Goal: Task Accomplishment & Management: Use online tool/utility

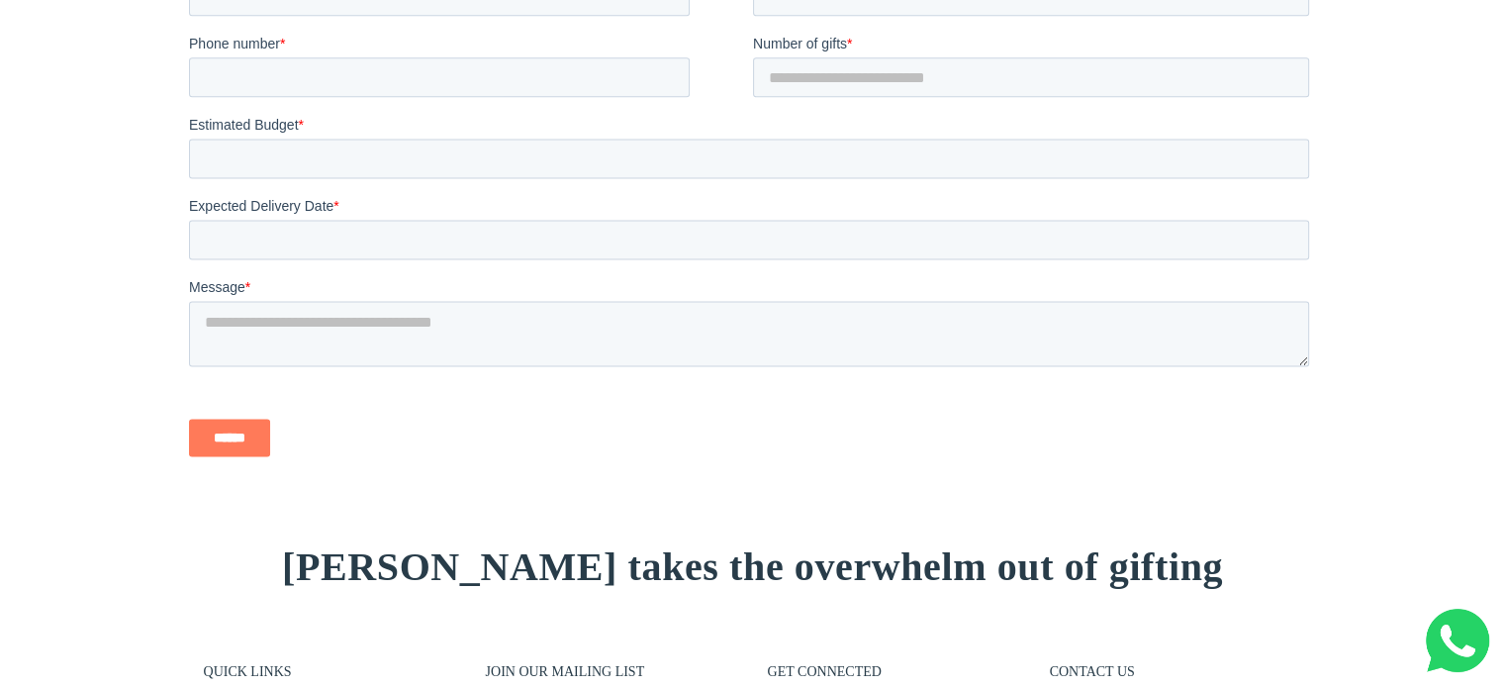
scroll to position [2870, 0]
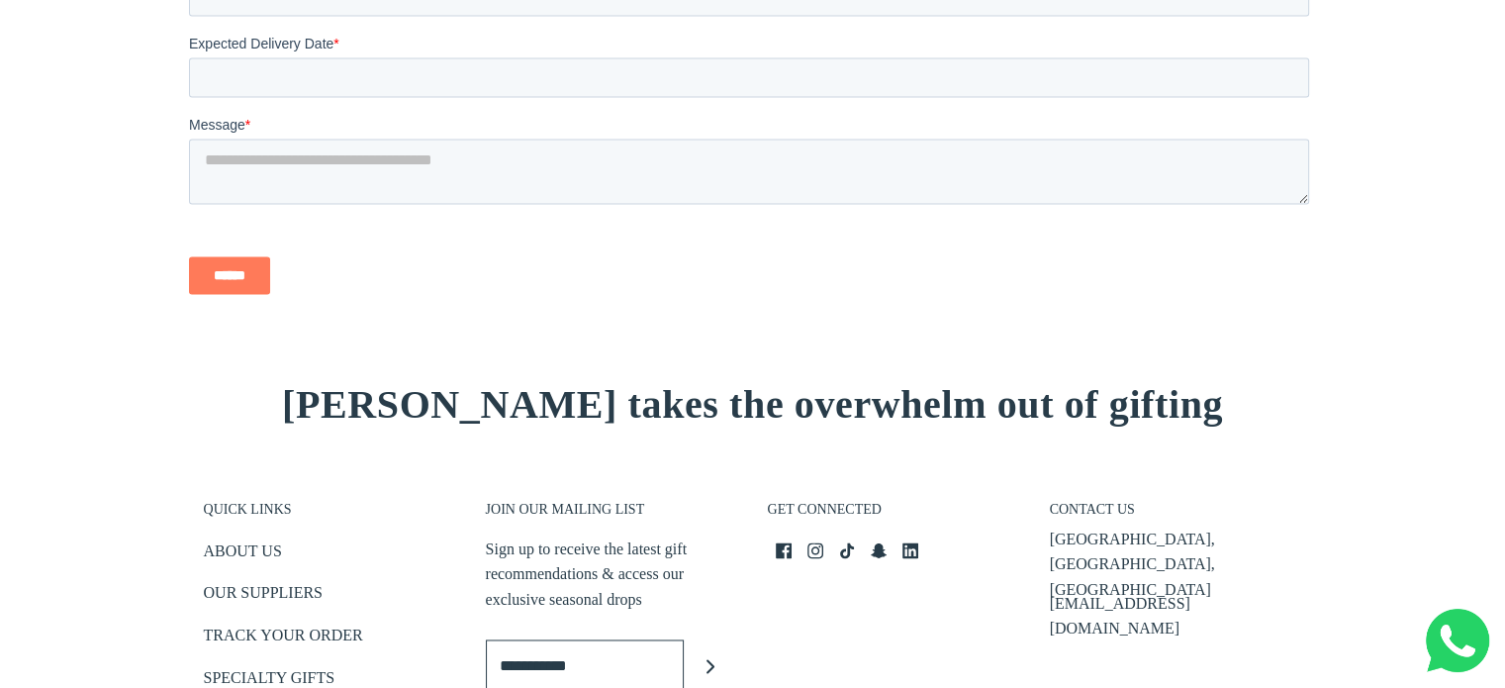
click at [81, 229] on div "Make an Enquiry Whether it's a one-off thank you to a special client or bespoke…" at bounding box center [752, 4] width 1505 height 896
click at [111, 302] on div "Make an Enquiry Whether it's a one-off thank you to a special client or bespoke…" at bounding box center [752, 4] width 1505 height 896
drag, startPoint x: 101, startPoint y: 284, endPoint x: 99, endPoint y: 272, distance: 12.0
click at [101, 284] on div "Make an Enquiry Whether it's a one-off thank you to a special client or bespoke…" at bounding box center [752, 4] width 1505 height 896
click at [99, 271] on div "Make an Enquiry Whether it's a one-off thank you to a special client or bespoke…" at bounding box center [752, 4] width 1505 height 896
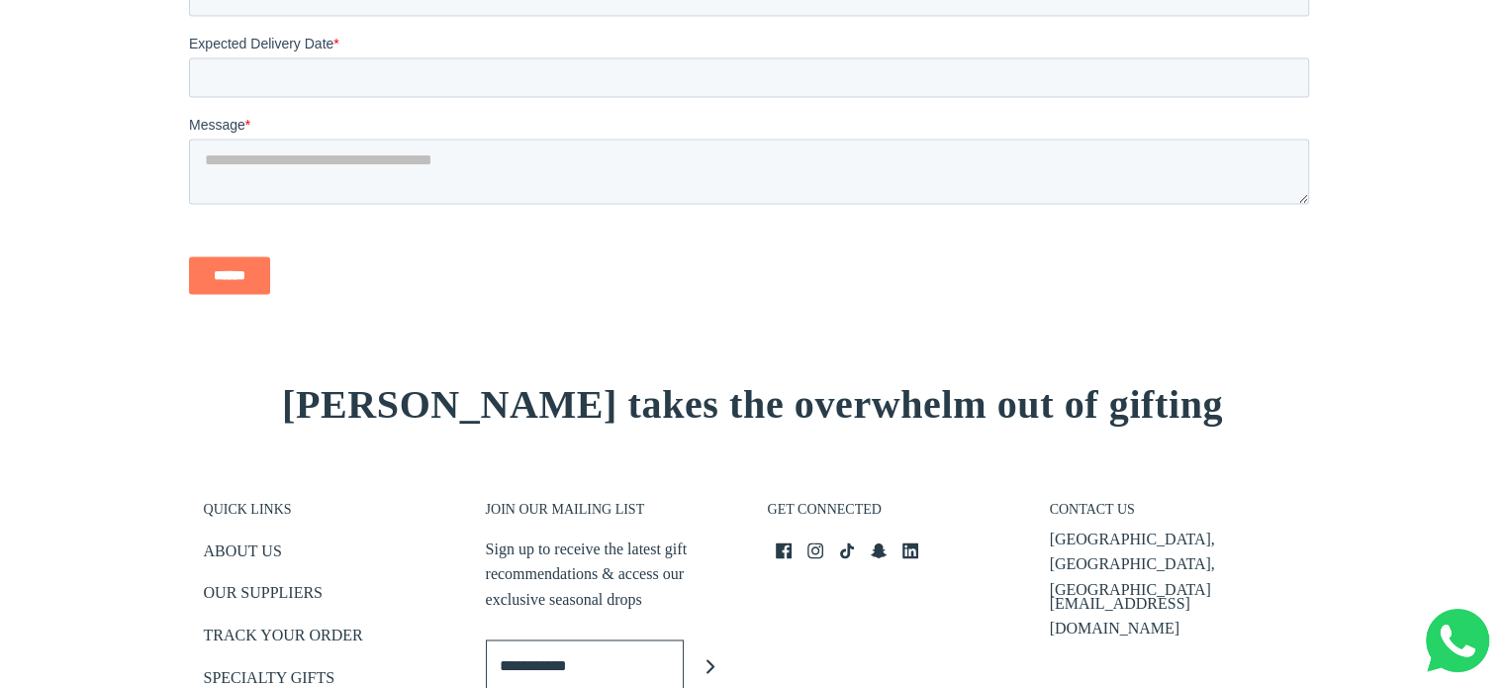
click at [100, 268] on div "Make an Enquiry Whether it's a one-off thank you to a special client or bespoke…" at bounding box center [752, 4] width 1505 height 896
click at [103, 266] on div "Make an Enquiry Whether it's a one-off thank you to a special client or bespoke…" at bounding box center [752, 4] width 1505 height 896
click at [47, 152] on div "Make an Enquiry Whether it's a one-off thank you to a special client or bespoke…" at bounding box center [752, 4] width 1505 height 896
click at [61, 171] on div "Make an Enquiry Whether it's a one-off thank you to a special client or bespoke…" at bounding box center [752, 4] width 1505 height 896
